Goal: Transaction & Acquisition: Book appointment/travel/reservation

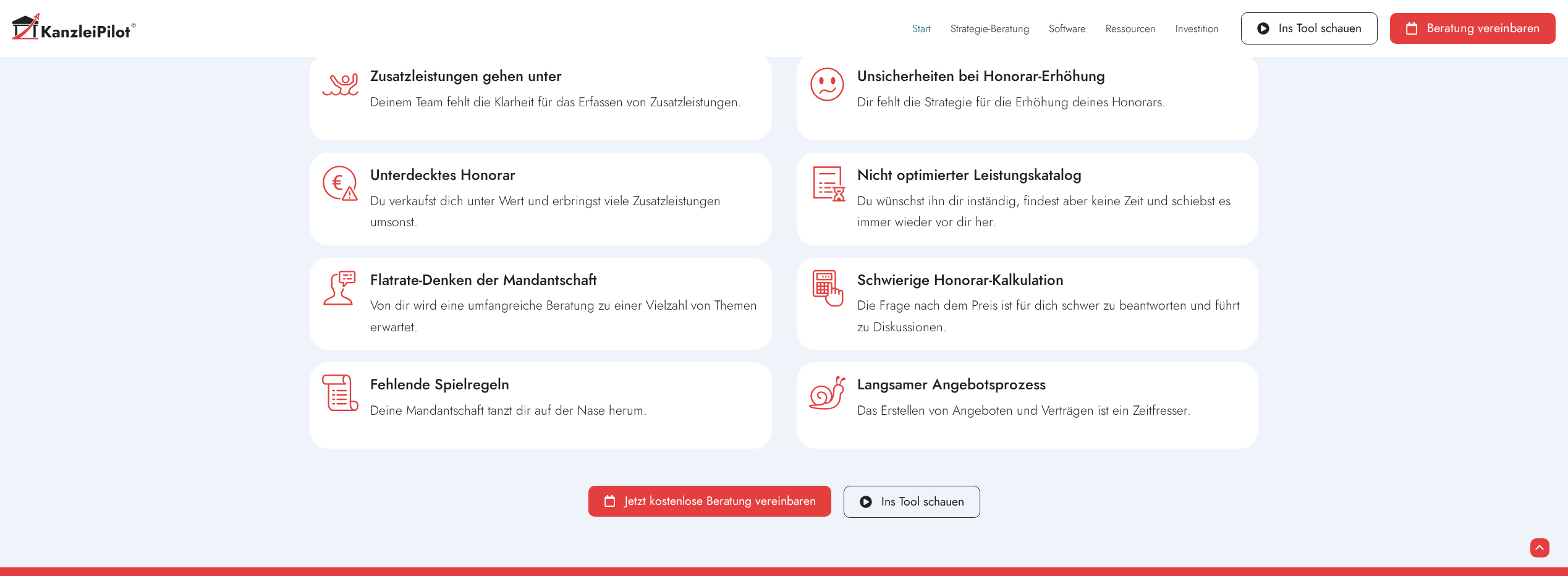
scroll to position [865, 0]
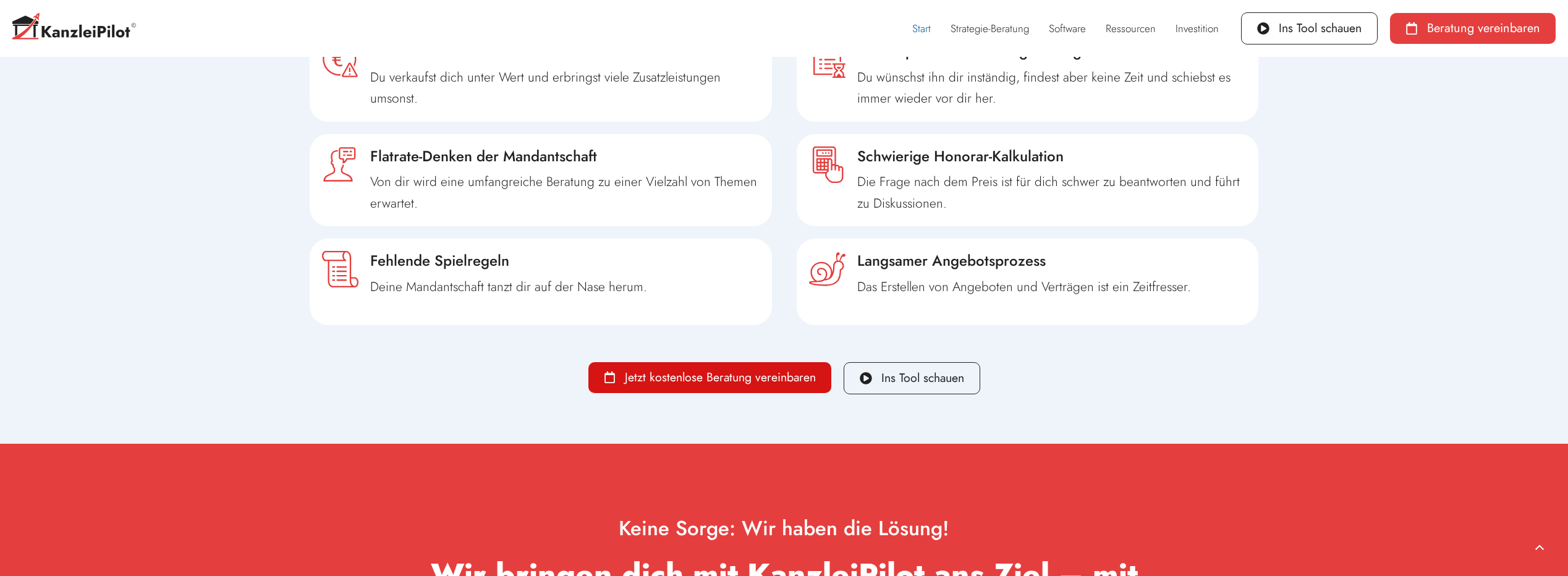
click at [665, 379] on span "Jetzt kostenlose Beratung vereinbaren" at bounding box center [720, 378] width 191 height 13
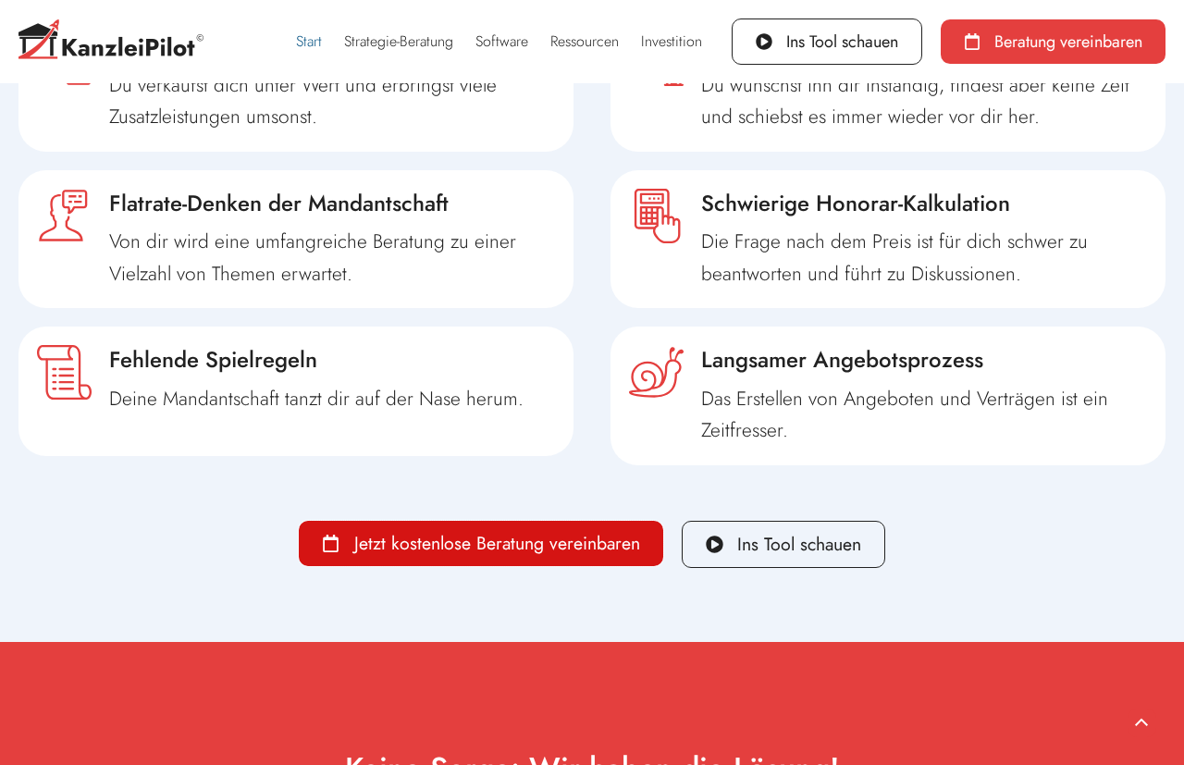
scroll to position [963, 0]
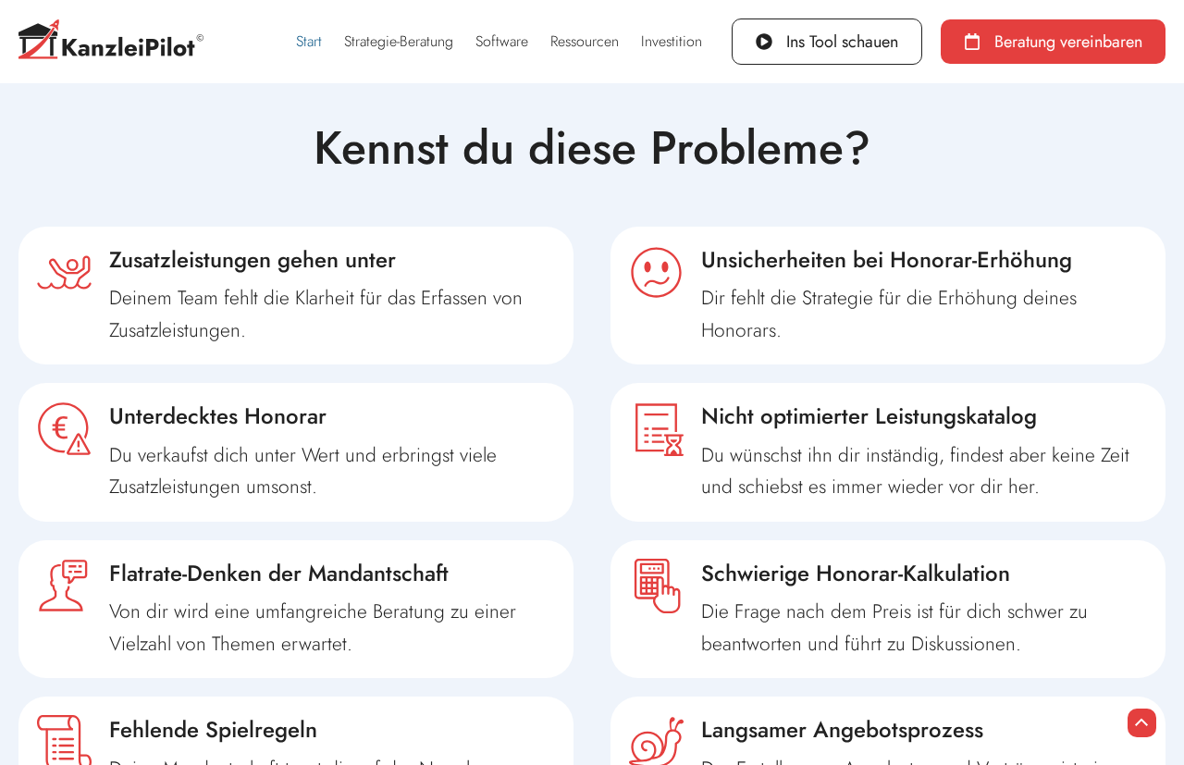
click at [258, 274] on span "Zusatzleistungen gehen unter" at bounding box center [252, 259] width 287 height 32
click at [233, 340] on p "Deinem Team fehlt die Klarheit für das Erfassen von Zusatzleistungen." at bounding box center [332, 314] width 446 height 64
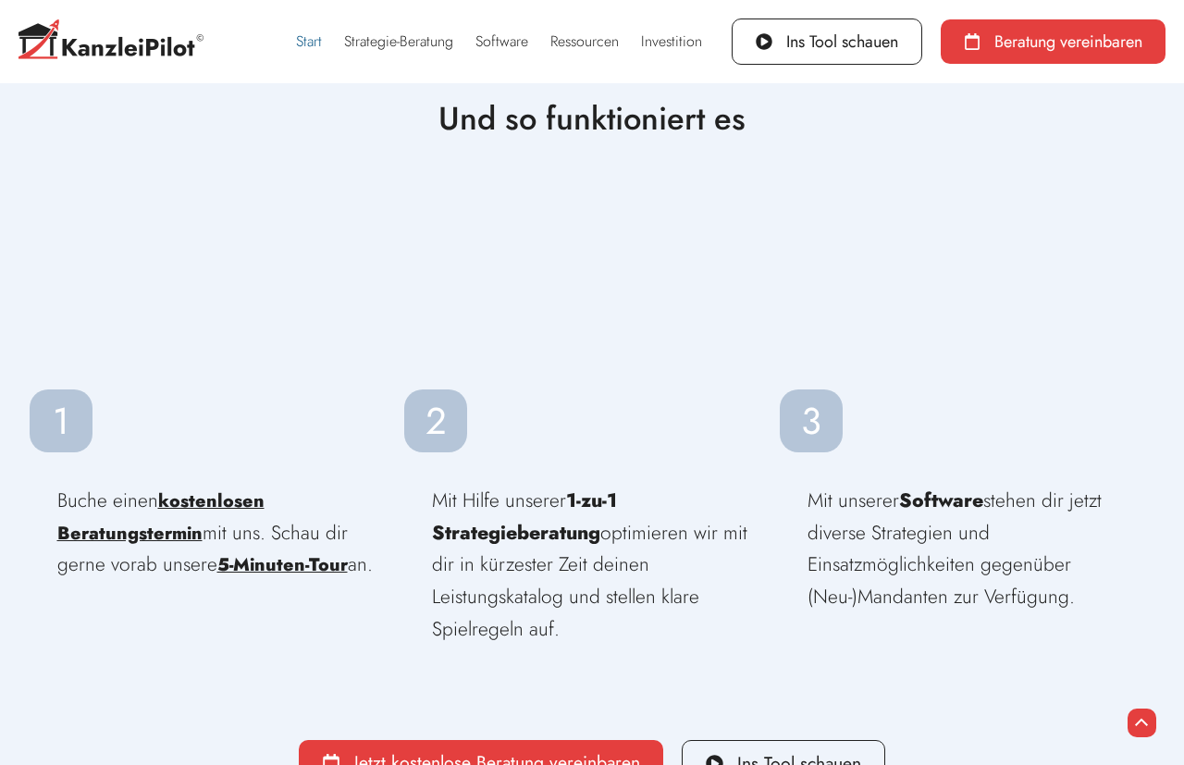
scroll to position [7532, 0]
